Goal: Information Seeking & Learning: Learn about a topic

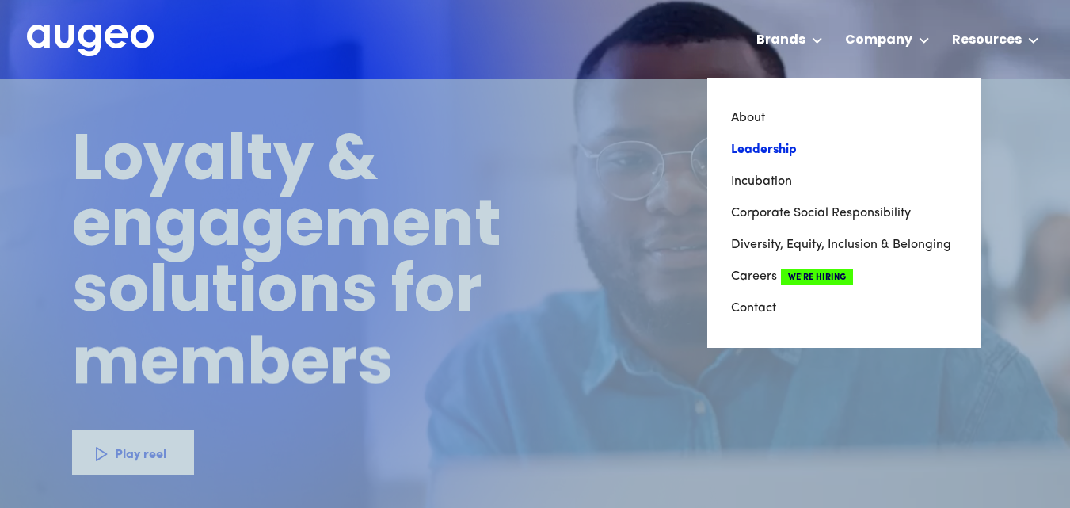
click at [760, 152] on link "Leadership" at bounding box center [844, 150] width 227 height 32
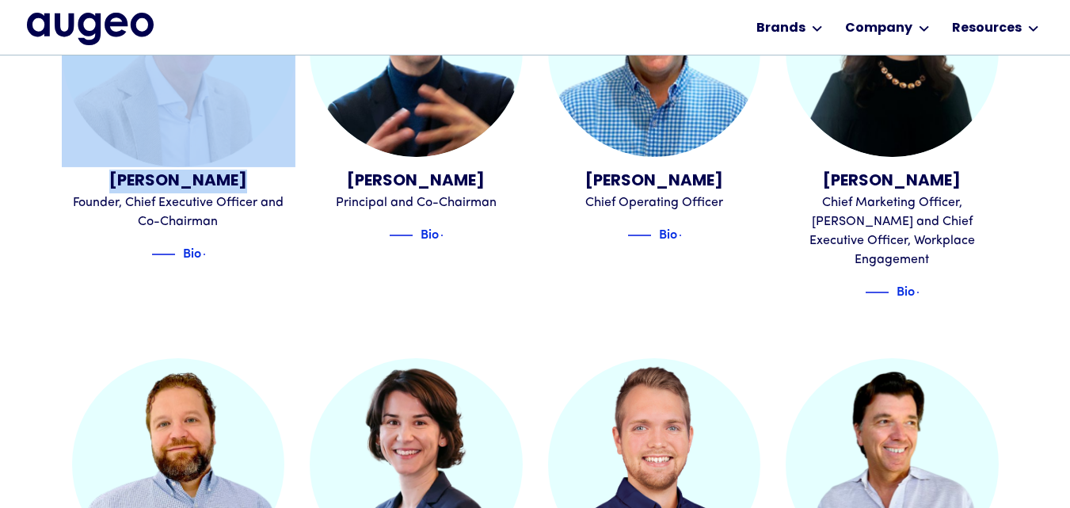
scroll to position [559, 0]
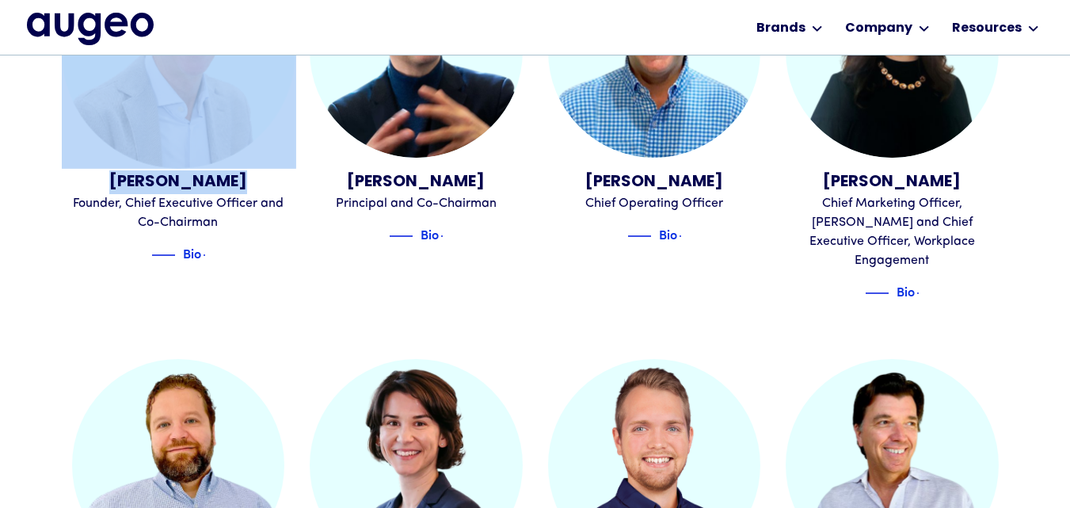
drag, startPoint x: 36, startPoint y: 177, endPoint x: 240, endPoint y: 179, distance: 204.3
copy link "[PERSON_NAME]"
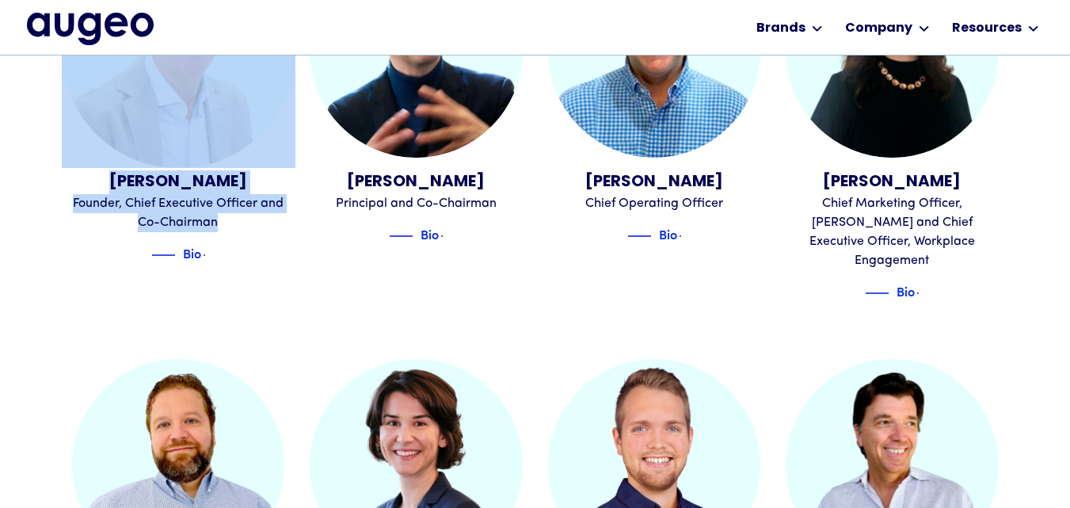
drag, startPoint x: 94, startPoint y: 204, endPoint x: 319, endPoint y: 109, distance: 244.2
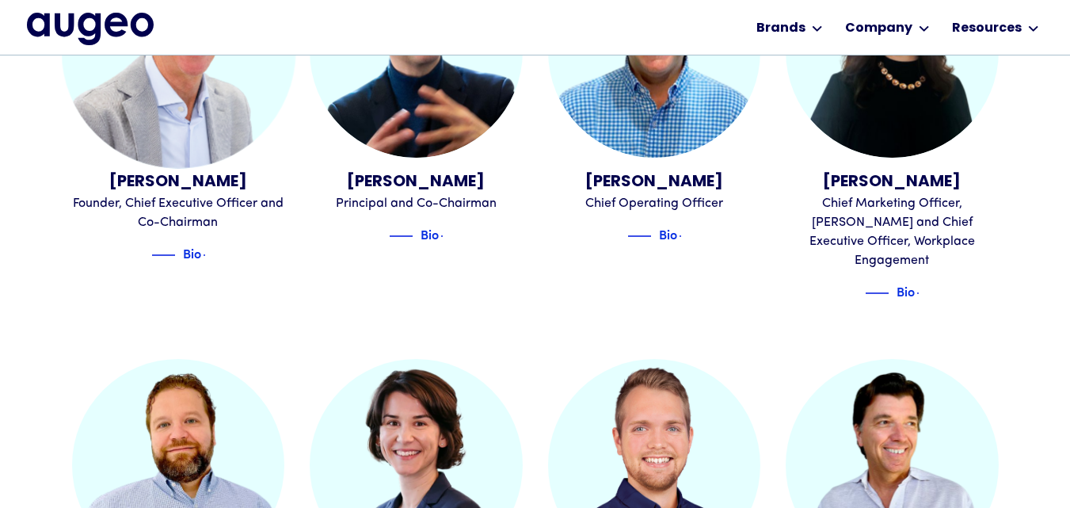
drag, startPoint x: 217, startPoint y: 254, endPoint x: 350, endPoint y: 132, distance: 180.5
click at [216, 254] on div "Bio" at bounding box center [178, 250] width 213 height 25
click at [206, 254] on div "Bio" at bounding box center [178, 250] width 213 height 25
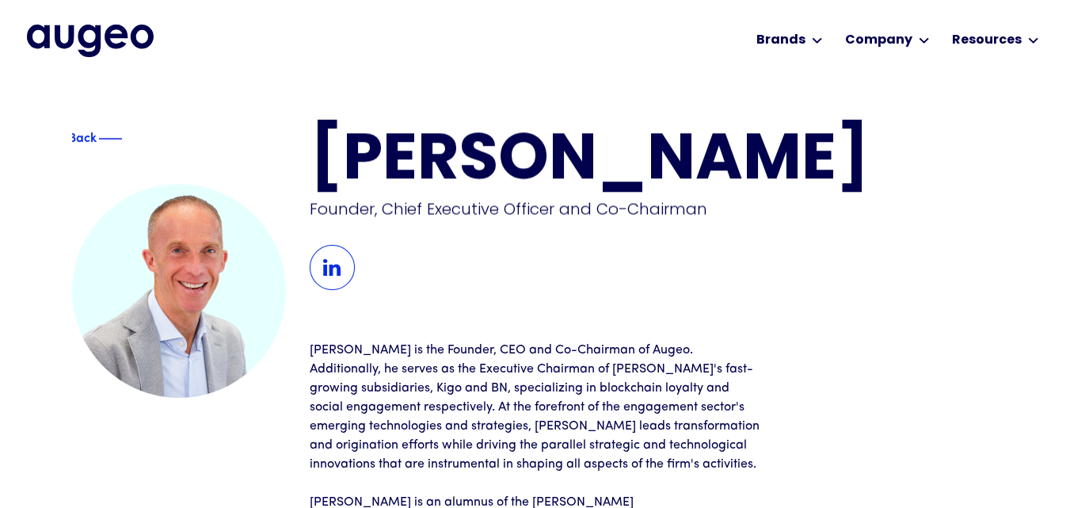
click at [421, 215] on div "Founder, Chief Executive Officer and Co-Chairman" at bounding box center [538, 209] width 456 height 22
click at [421, 215] on div "Founder, Chief Executive Officer and Co-Chairman" at bounding box center [538, 208] width 456 height 22
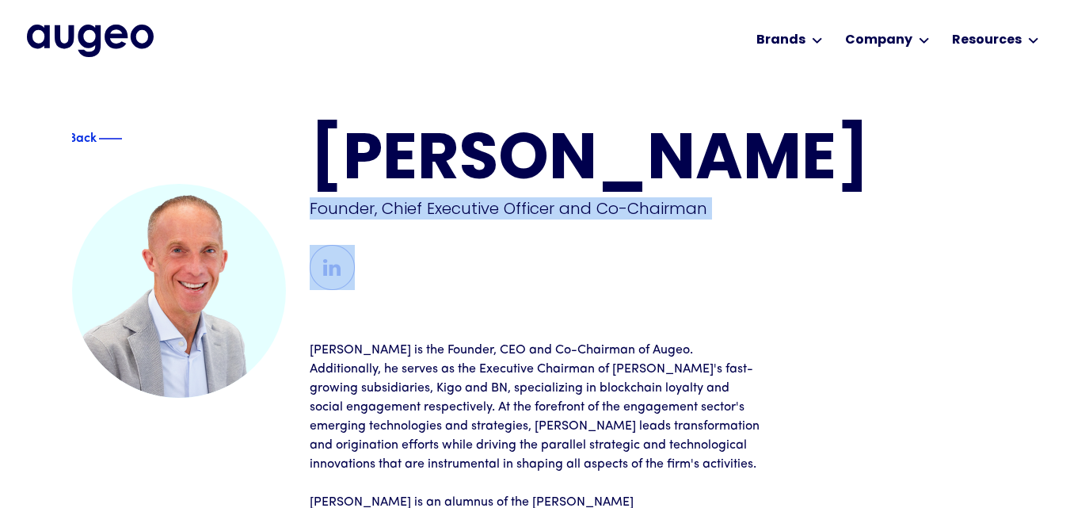
copy div "Founder, Chief Executive Officer and Co-Chairman"
click at [421, 215] on div "Founder, Chief Executive Officer and Co-Chairman" at bounding box center [538, 208] width 456 height 22
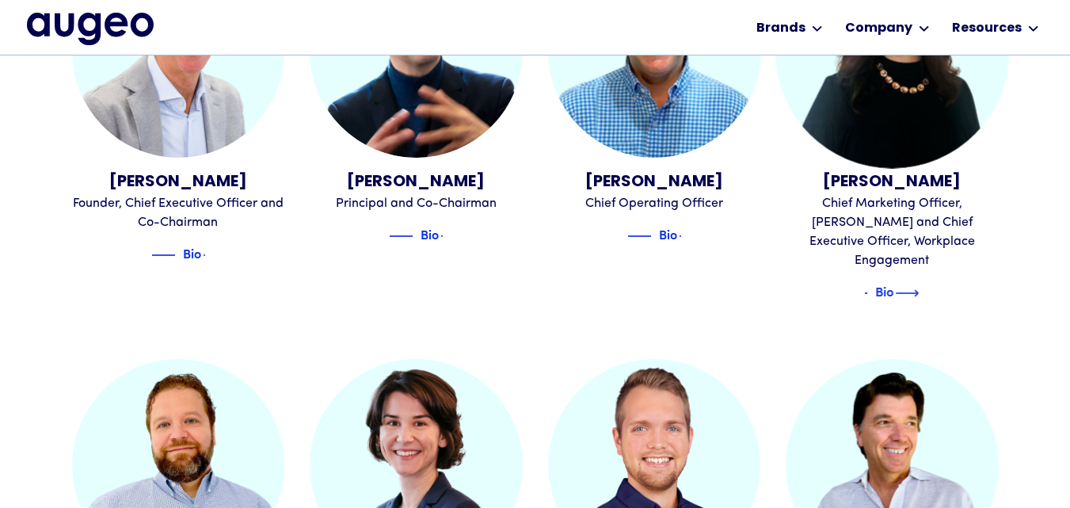
click at [908, 284] on div "Bio" at bounding box center [884, 293] width 83 height 19
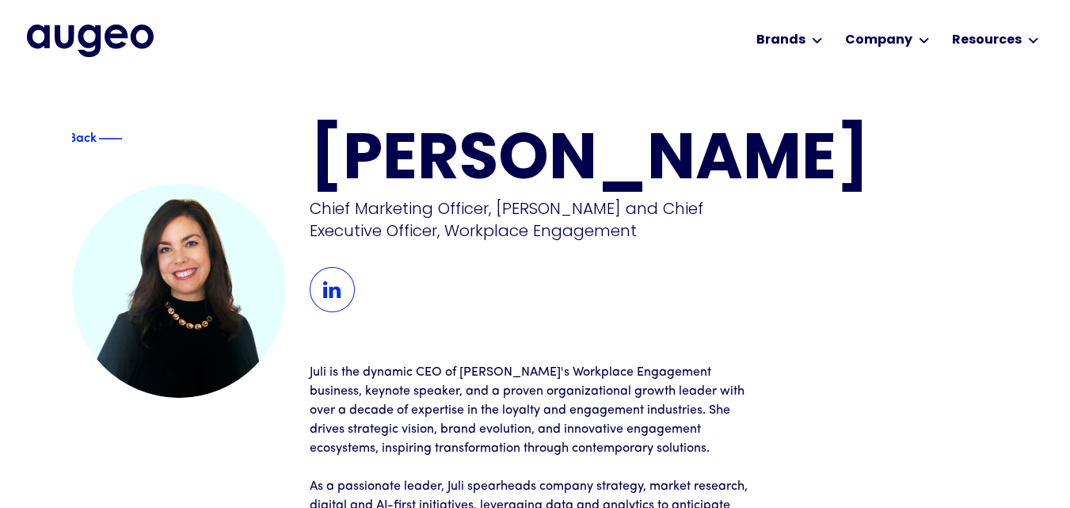
click at [369, 158] on h1 "[PERSON_NAME]" at bounding box center [654, 162] width 689 height 64
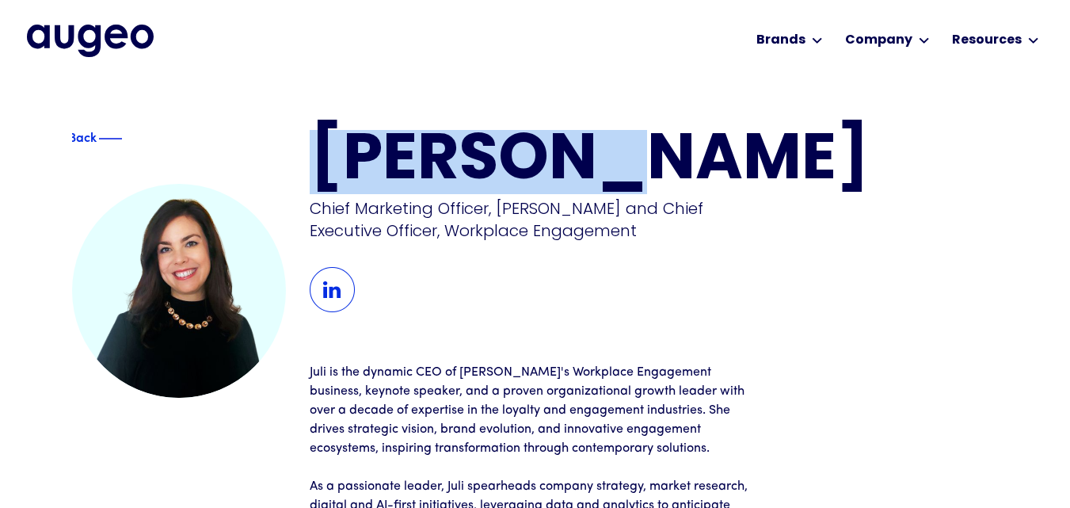
click at [369, 158] on h1 "[PERSON_NAME]" at bounding box center [654, 162] width 689 height 64
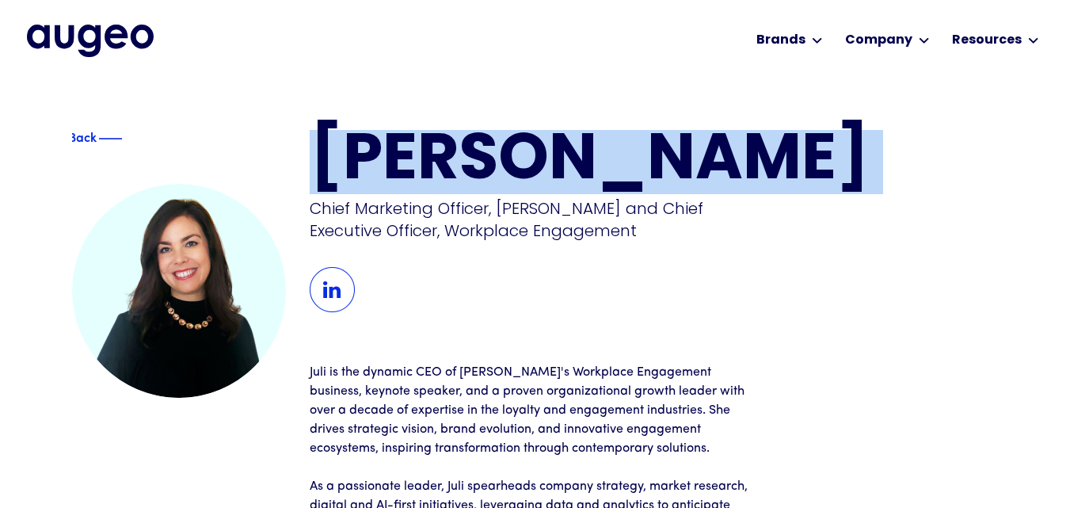
click at [369, 158] on h1 "[PERSON_NAME]" at bounding box center [654, 162] width 689 height 64
copy h1 "[PERSON_NAME]"
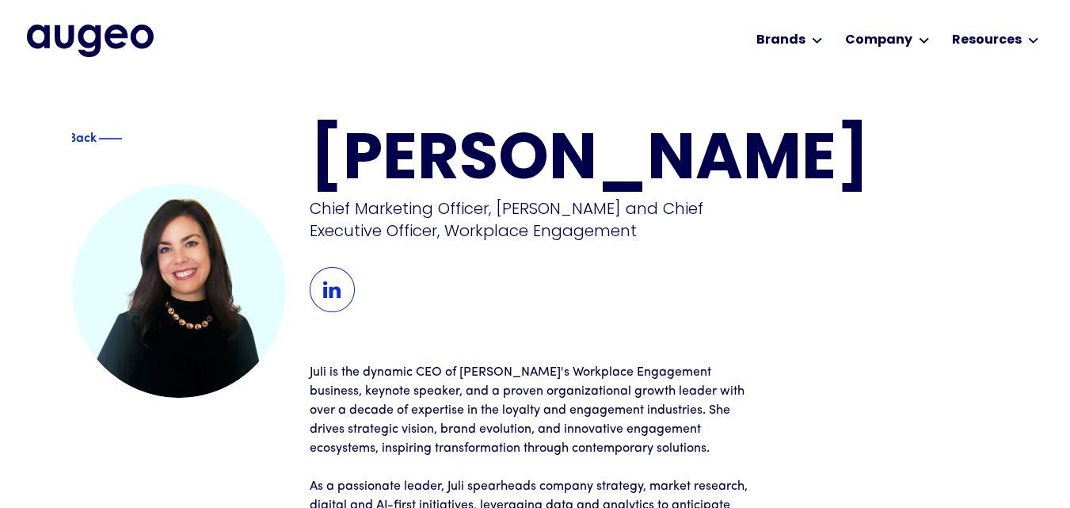
click at [334, 212] on div "Chief Marketing Officer, [PERSON_NAME] and Chief Executive Officer, Workplace E…" at bounding box center [538, 219] width 456 height 44
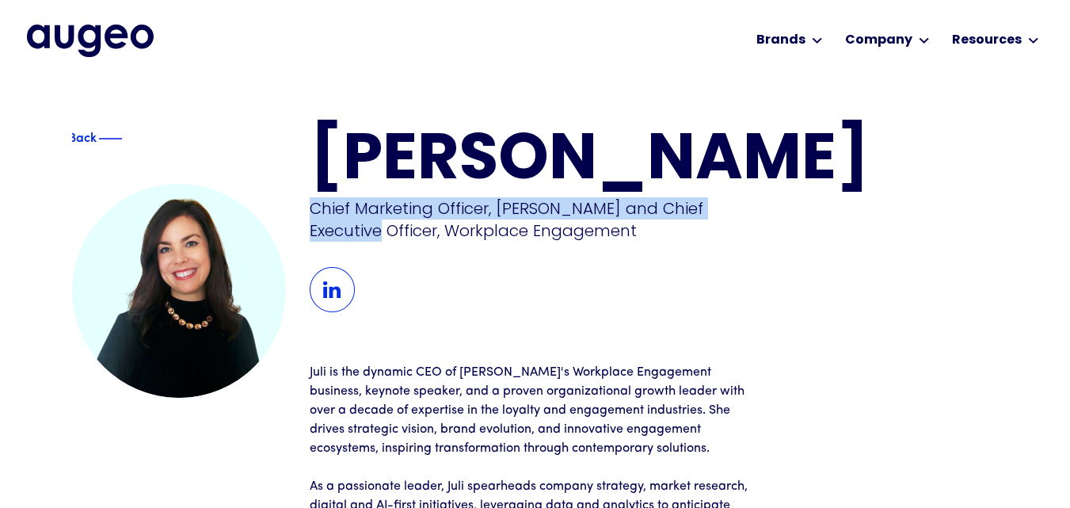
copy div "Chief Marketing Officer, [PERSON_NAME] and Chief Executive Officer"
drag, startPoint x: 334, startPoint y: 212, endPoint x: 714, endPoint y: 212, distance: 379.4
click at [714, 212] on div "Chief Marketing Officer, [PERSON_NAME] and Chief Executive Officer, Workplace E…" at bounding box center [538, 219] width 456 height 44
